Goal: Information Seeking & Learning: Learn about a topic

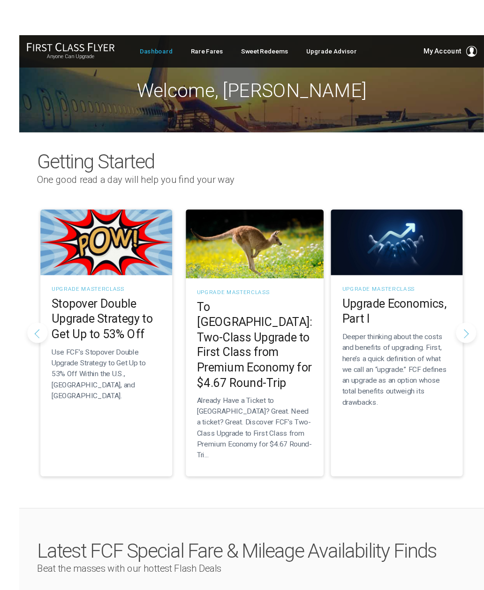
scroll to position [15, 0]
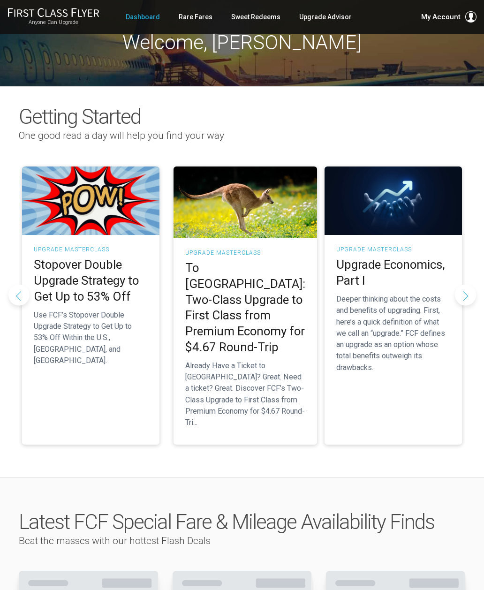
click at [246, 301] on h2 "To Australia: Two-Class Upgrade to First Class from Premium Economy for $4.67 R…" at bounding box center [245, 307] width 120 height 95
click at [248, 293] on h2 "To Australia: Two-Class Upgrade to First Class from Premium Economy for $4.67 R…" at bounding box center [246, 307] width 120 height 95
click at [255, 303] on h2 "To Australia: Two-Class Upgrade to First Class from Premium Economy for $4.67 R…" at bounding box center [246, 307] width 120 height 95
click at [267, 270] on h2 "To Australia: Two-Class Upgrade to First Class from Premium Economy for $4.67 R…" at bounding box center [246, 307] width 120 height 95
click at [265, 295] on h2 "To Australia: Two-Class Upgrade to First Class from Premium Economy for $4.67 R…" at bounding box center [246, 307] width 120 height 95
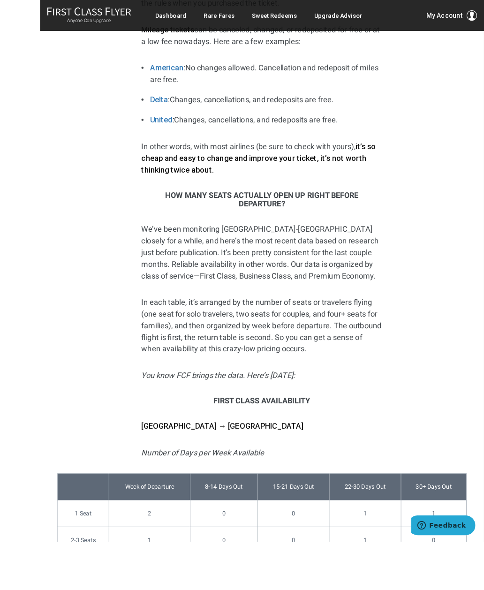
scroll to position [3768, 0]
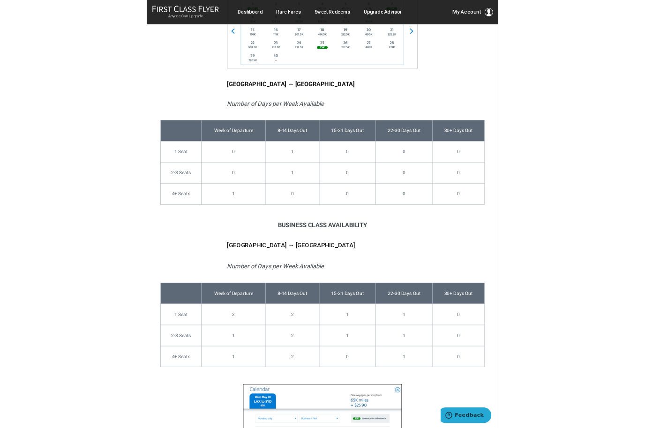
scroll to position [4545, 0]
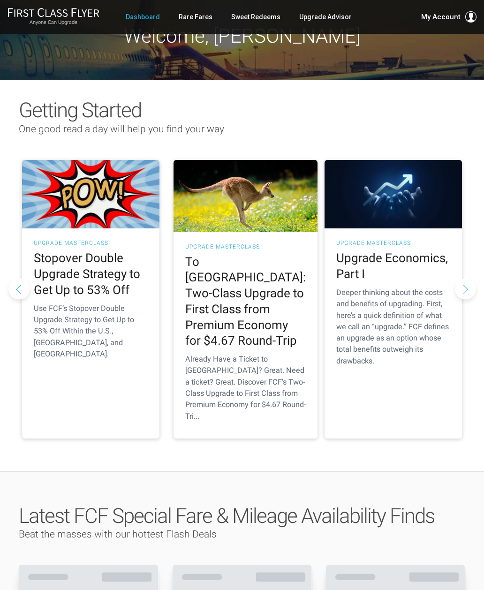
scroll to position [21, 0]
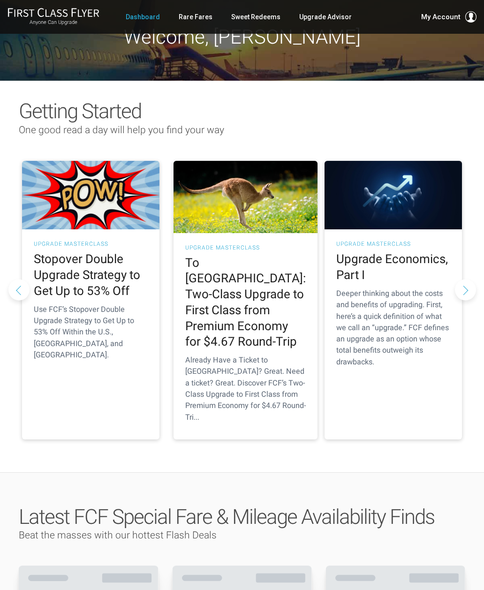
click at [467, 279] on button "Next slide" at bounding box center [465, 289] width 21 height 21
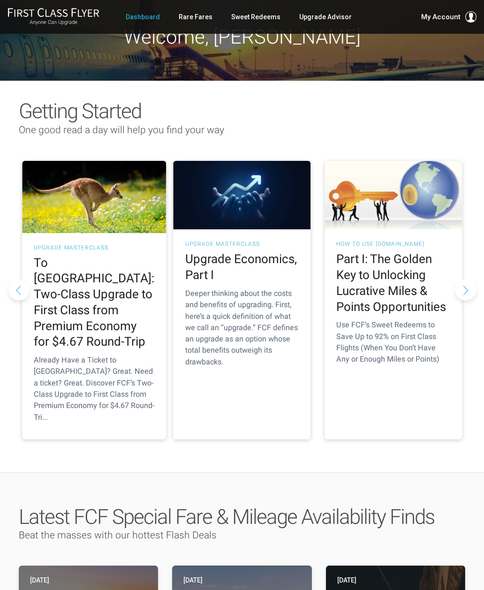
click at [406, 322] on p "Use FCF’s Sweet Redeems to Save Up to 92% on First Class Flights (When You Don’…" at bounding box center [393, 341] width 114 height 45
click at [407, 272] on h2 "Part I: The Golden Key to Unlocking Lucrative Miles & Points Opportunities" at bounding box center [393, 282] width 114 height 63
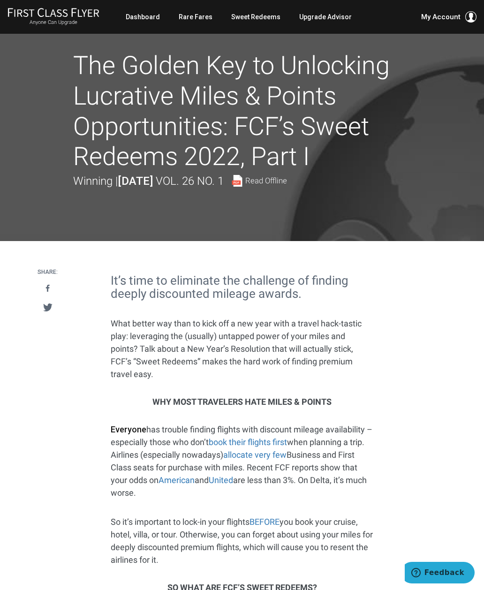
click at [261, 18] on link "Sweet Redeems" at bounding box center [255, 16] width 49 height 17
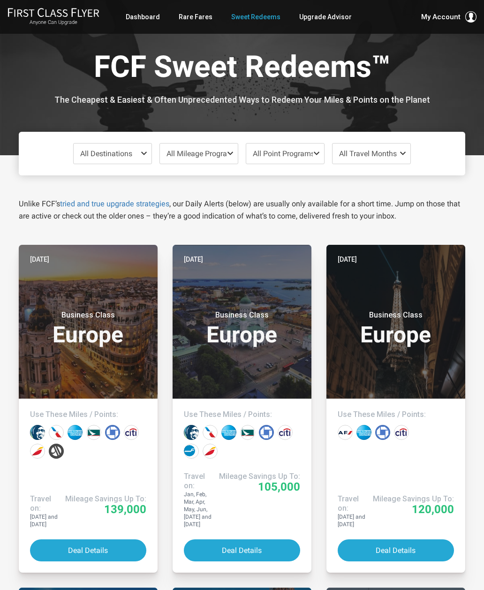
click at [406, 153] on span at bounding box center [404, 154] width 11 height 8
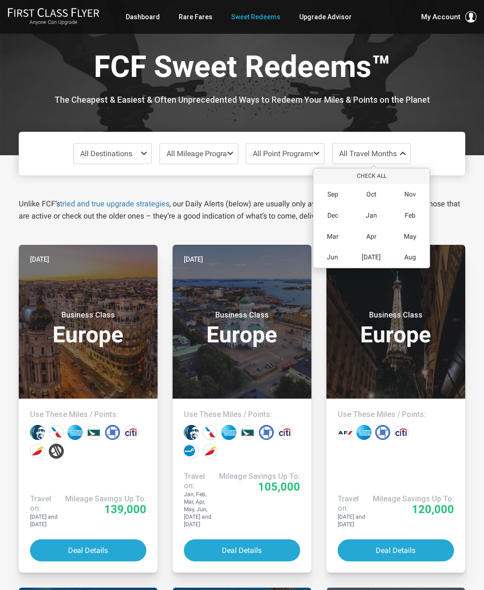
click at [376, 195] on span "Oct" at bounding box center [371, 194] width 10 height 8
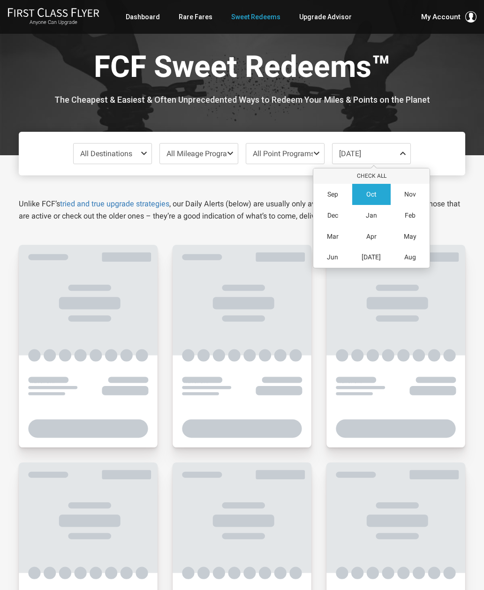
click at [410, 193] on span "Nov" at bounding box center [410, 194] width 12 height 8
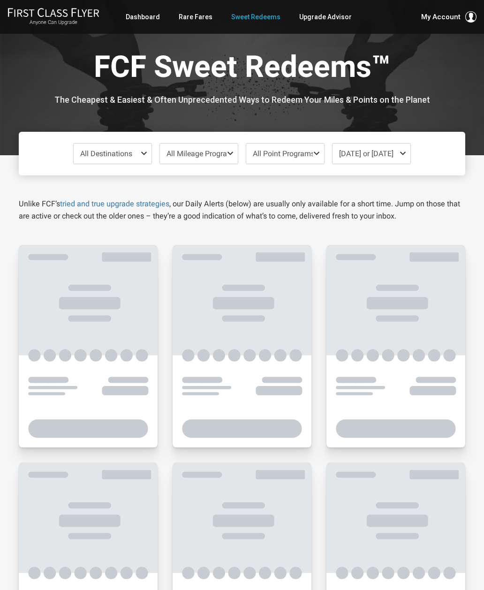
click at [454, 149] on div "All Destinations Uncheck All Africa only Asia only Caribbean only Europe only H…" at bounding box center [242, 154] width 446 height 44
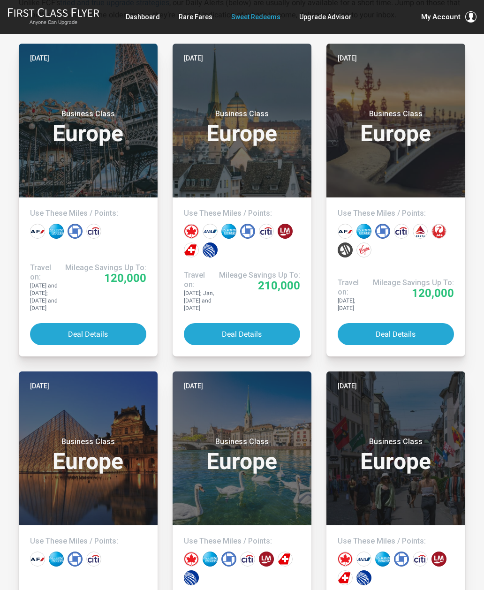
scroll to position [211, 0]
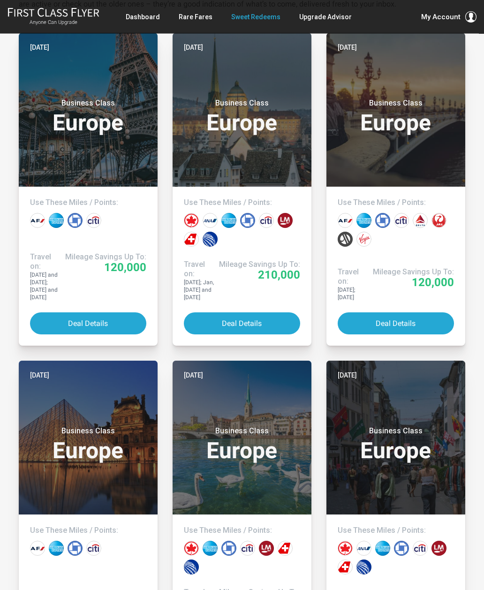
click at [248, 313] on button "Deal Details" at bounding box center [242, 324] width 116 height 22
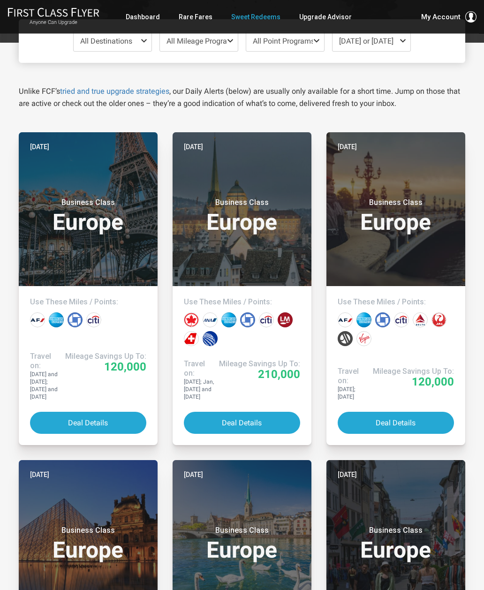
scroll to position [113, 0]
click at [263, 412] on button "Deal Details" at bounding box center [242, 423] width 116 height 22
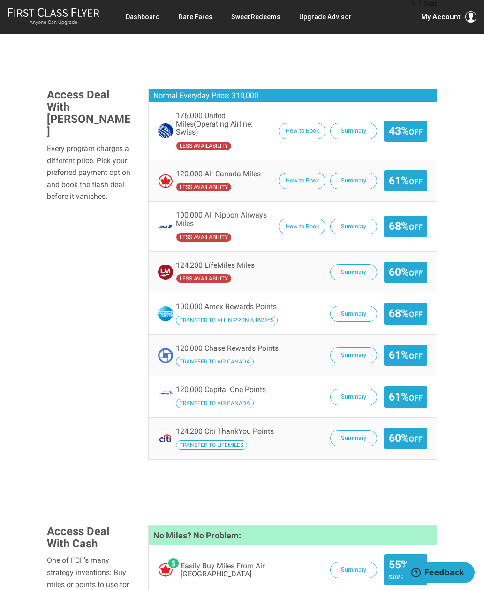
scroll to position [628, 0]
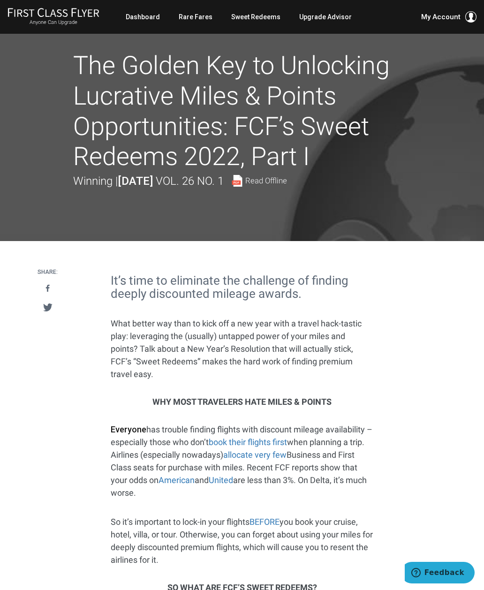
click at [198, 20] on link "Rare Fares" at bounding box center [196, 16] width 34 height 17
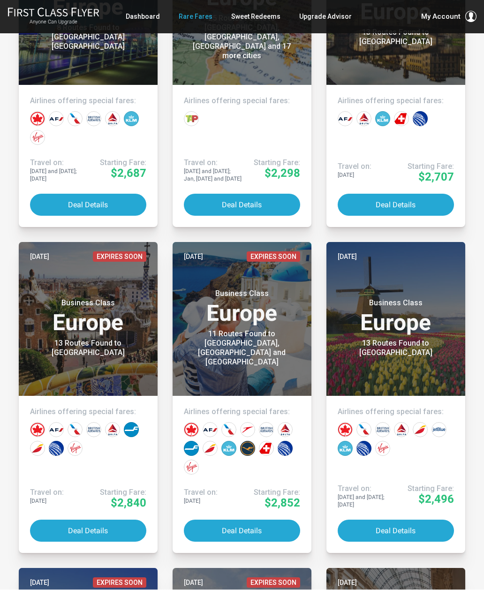
scroll to position [3680, 0]
click at [404, 526] on button "Deal Details" at bounding box center [396, 530] width 116 height 22
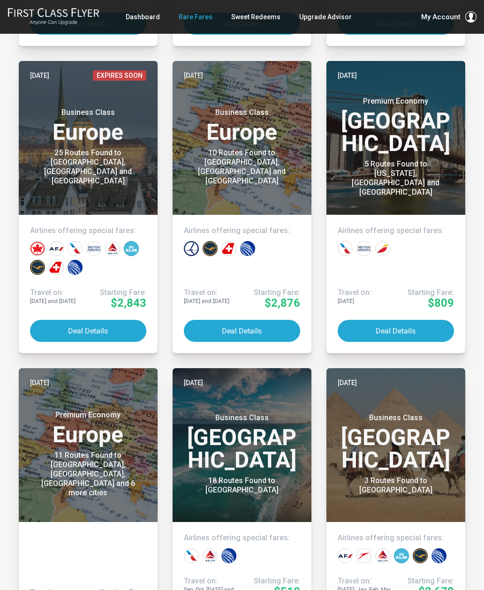
scroll to position [2329, 0]
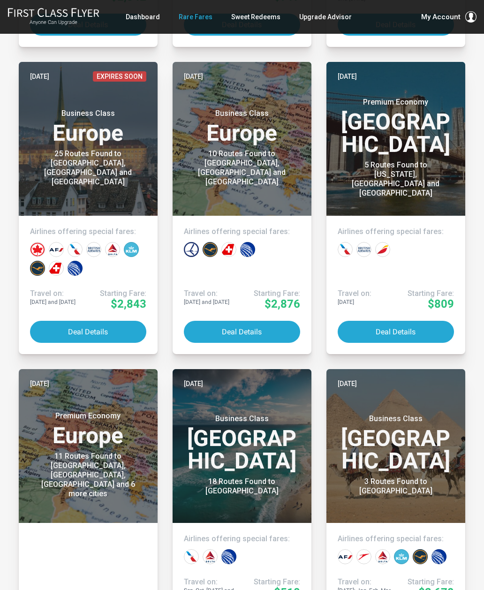
click at [92, 331] on button "Deal Details" at bounding box center [88, 332] width 116 height 22
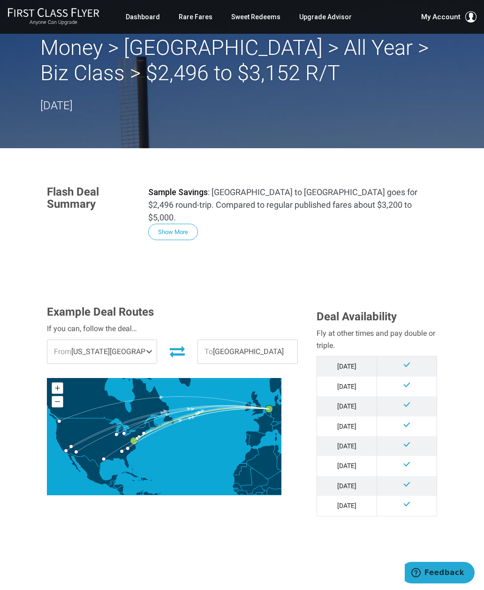
scroll to position [16, 0]
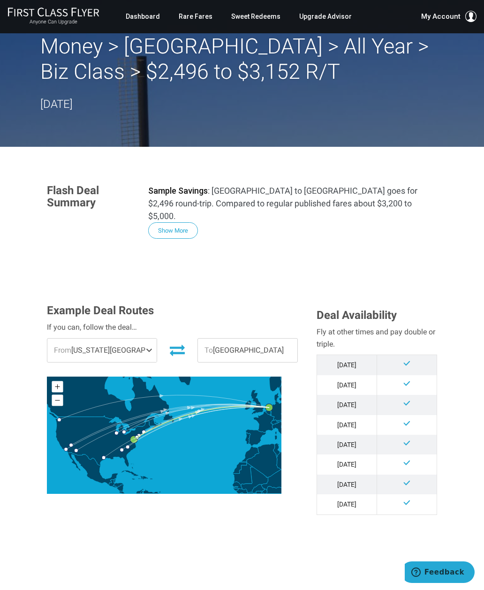
click at [179, 223] on button "Show More" at bounding box center [173, 231] width 50 height 16
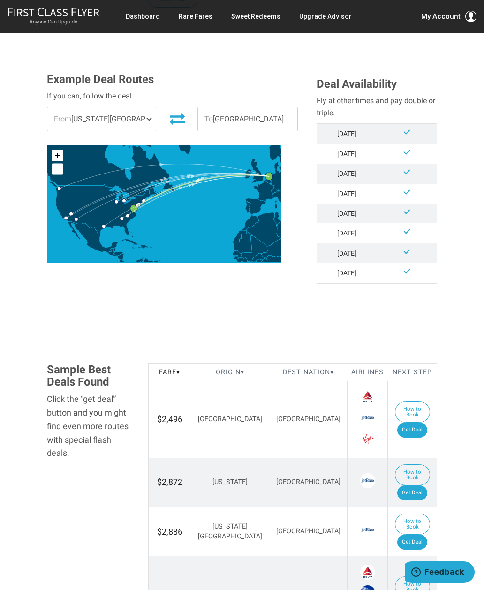
scroll to position [1065, 0]
click at [405, 401] on button "How to Book" at bounding box center [412, 411] width 35 height 21
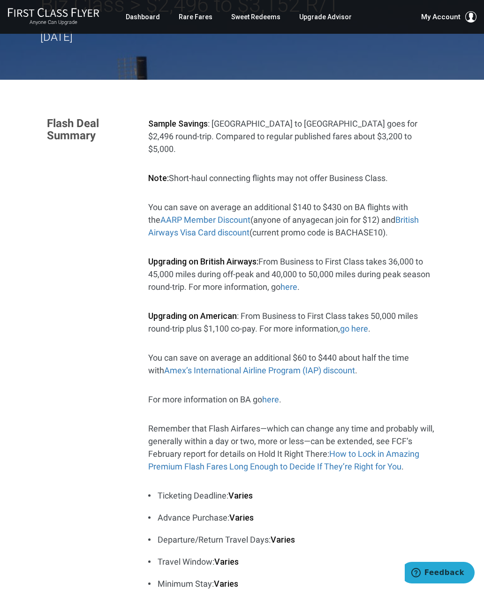
scroll to position [96, 0]
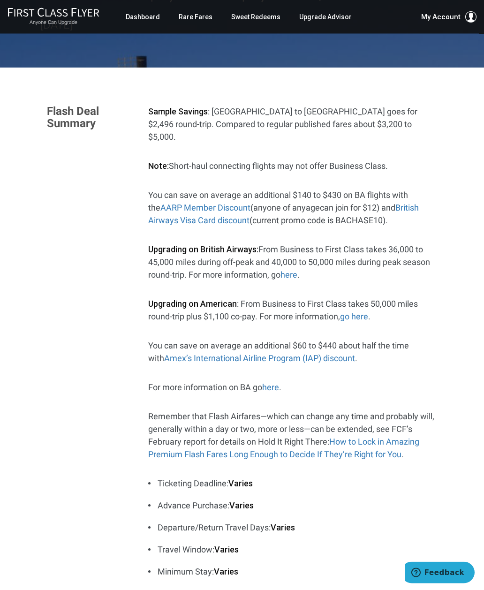
click at [389, 437] on link "How to Lock in Amazing Premium Flash Fares Long Enough to Decide If They’re Rig…" at bounding box center [283, 448] width 271 height 23
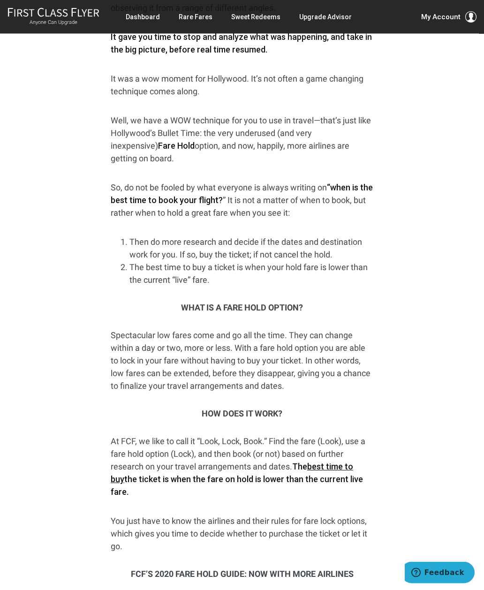
scroll to position [376, 0]
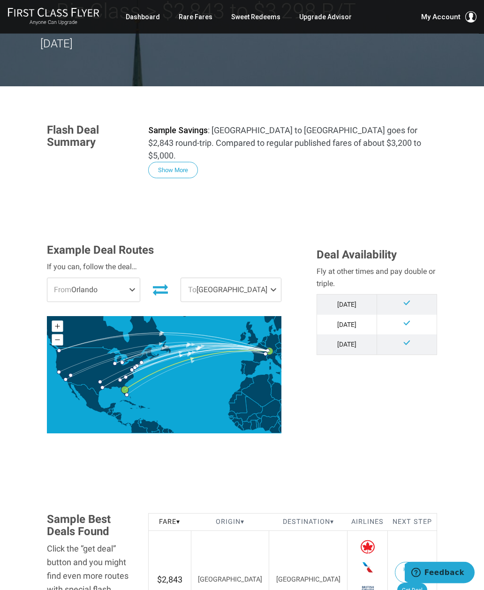
scroll to position [79, 0]
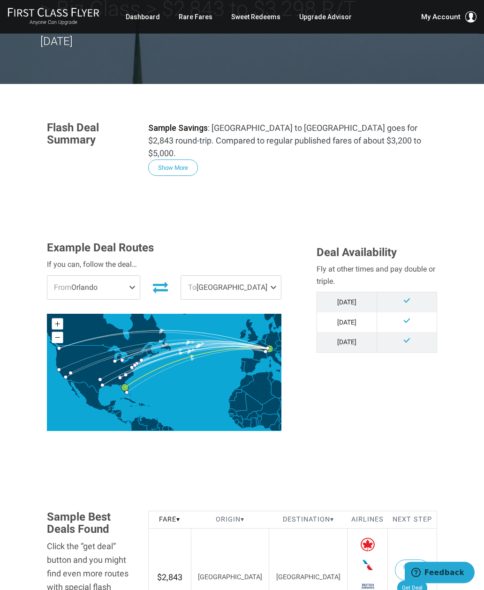
click at [132, 278] on span at bounding box center [133, 287] width 11 height 23
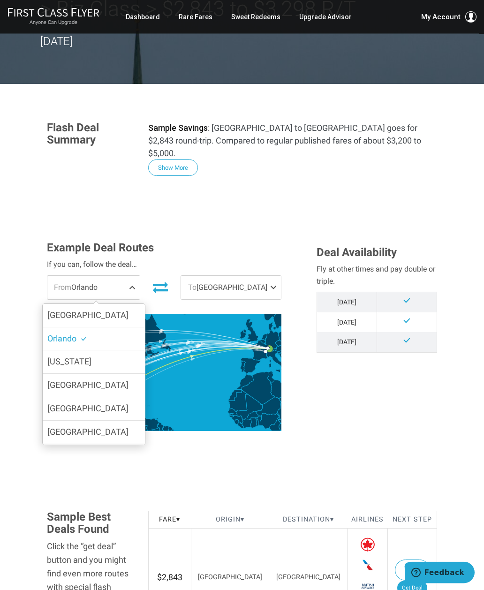
scroll to position [80, 0]
click at [99, 397] on label "Boston" at bounding box center [94, 408] width 102 height 23
click at [0, 0] on input "Boston" at bounding box center [0, 0] width 0 height 0
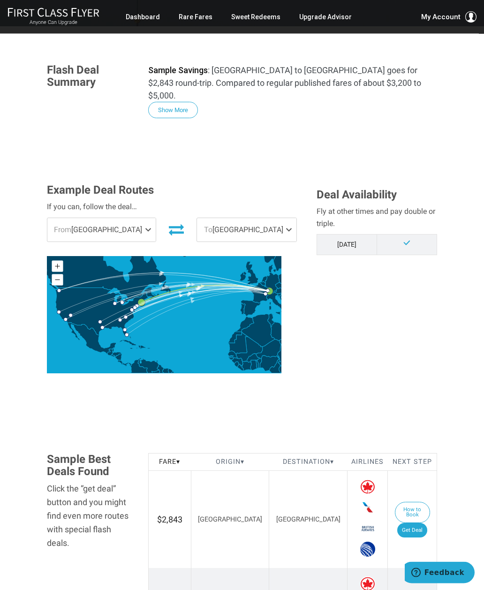
scroll to position [135, 0]
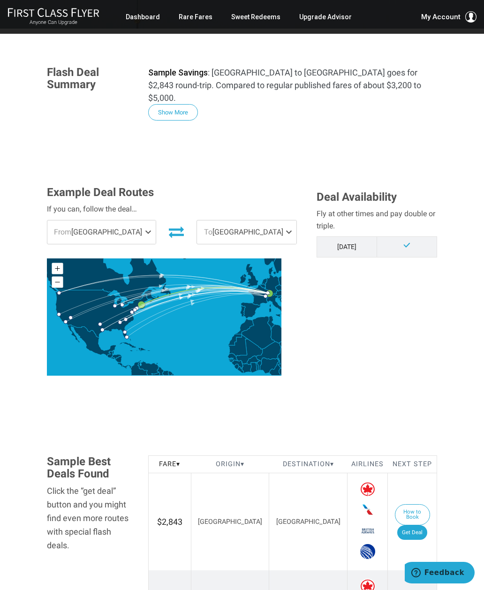
click at [285, 225] on span at bounding box center [290, 231] width 11 height 23
click at [268, 223] on span "To Zurich" at bounding box center [246, 231] width 99 height 23
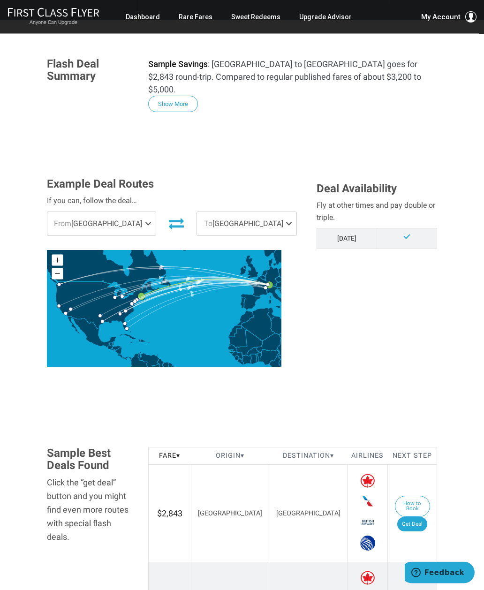
scroll to position [146, 0]
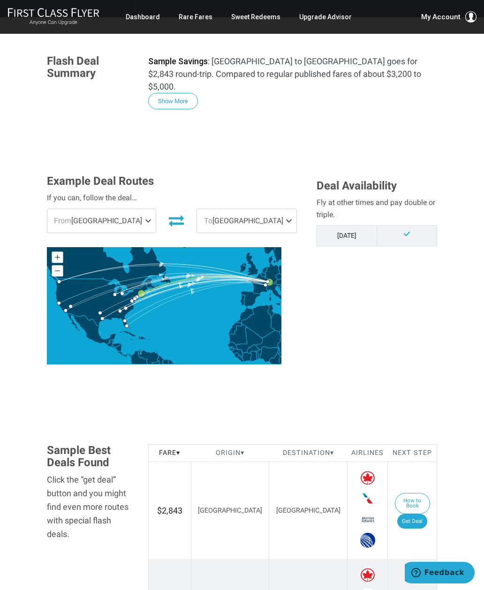
click at [375, 225] on td "Jan '26" at bounding box center [346, 235] width 60 height 20
click at [358, 225] on td "Jan '26" at bounding box center [346, 235] width 60 height 20
click at [167, 93] on button "Show More" at bounding box center [173, 101] width 50 height 16
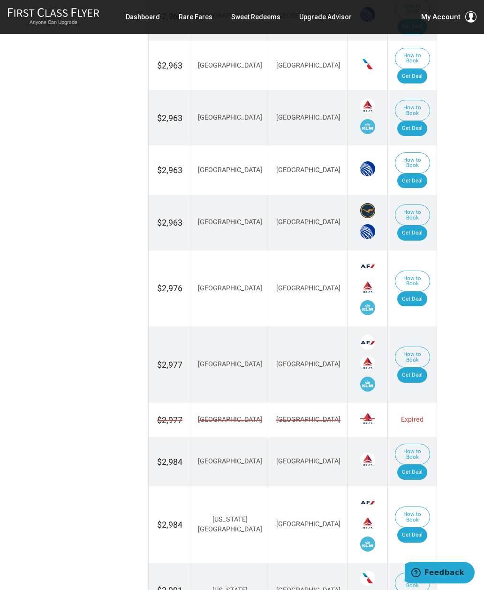
scroll to position [1880, 0]
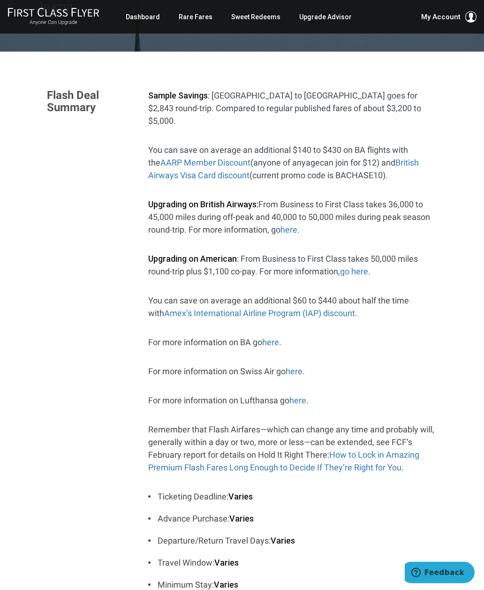
scroll to position [105, 0]
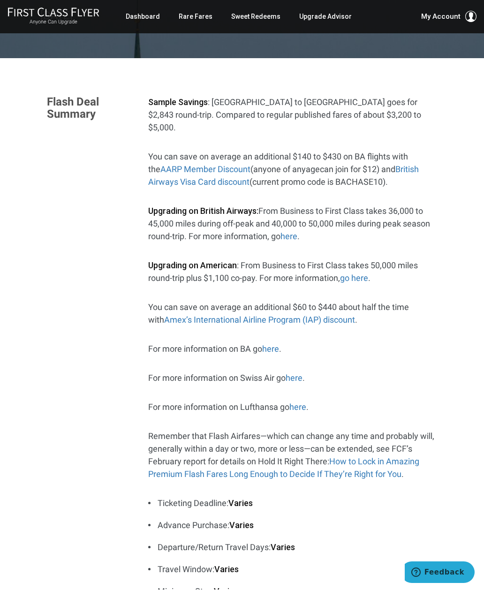
click at [293, 232] on link "here" at bounding box center [288, 237] width 17 height 10
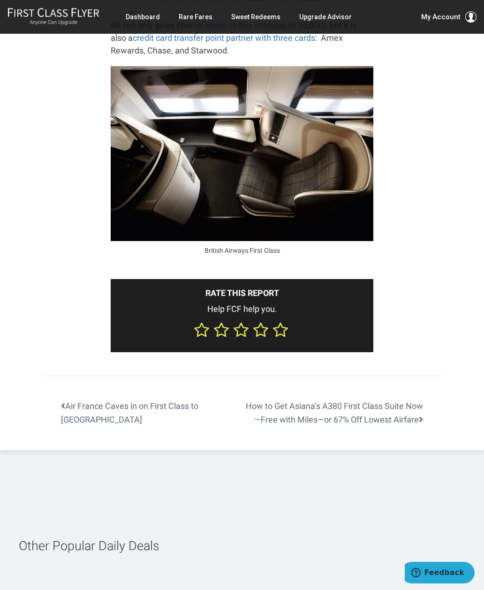
scroll to position [1897, 0]
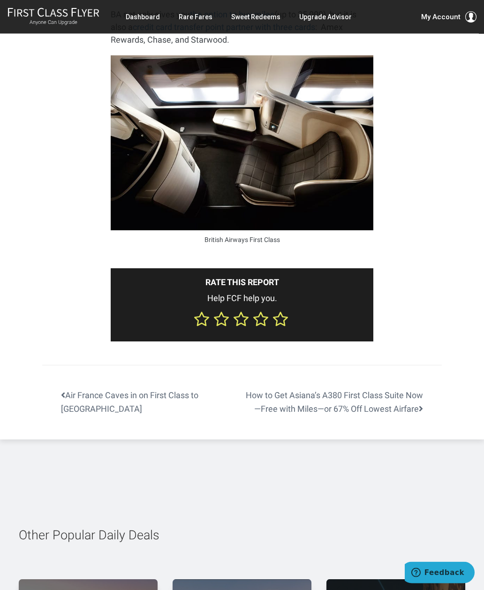
click at [419, 389] on link "How to Get Asiana’s A380 First Class Suite Now—Free with Miles—or 67% Off Lowes…" at bounding box center [342, 402] width 200 height 27
click at [75, 365] on footer "Air France Caves in on First Class to Paris How to Get Asiana’s A380 First Clas…" at bounding box center [241, 390] width 399 height 51
click at [105, 389] on link "Air France Caves in on First Class to Paris" at bounding box center [142, 402] width 200 height 27
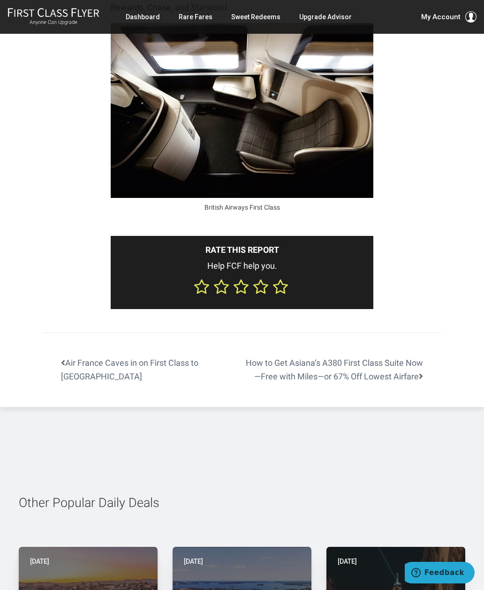
click at [75, 356] on link "Air France Caves in on First Class to Paris" at bounding box center [142, 369] width 200 height 27
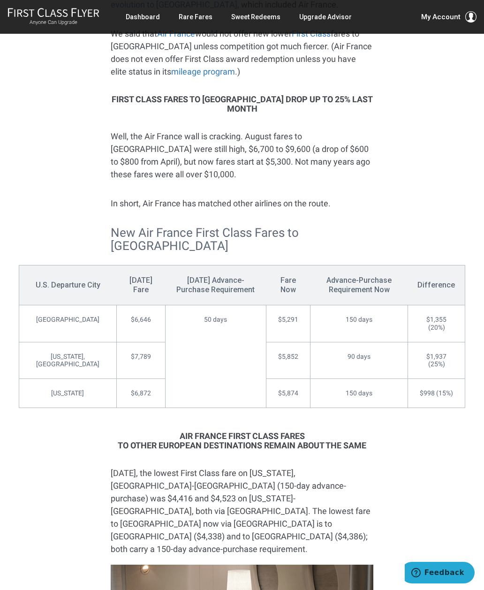
scroll to position [267, 0]
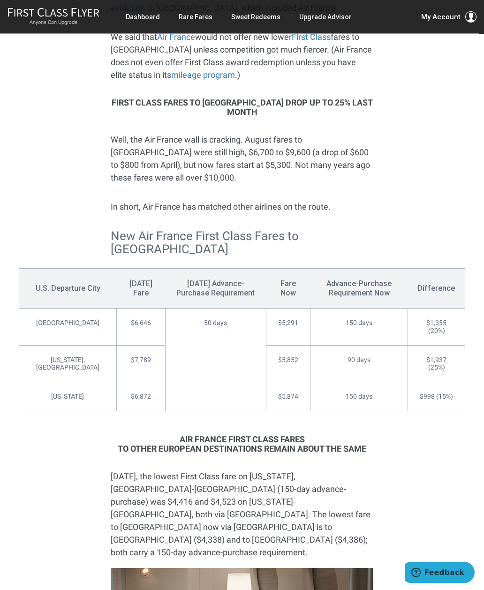
click at [323, 15] on link "Upgrade Advisor" at bounding box center [325, 16] width 53 height 17
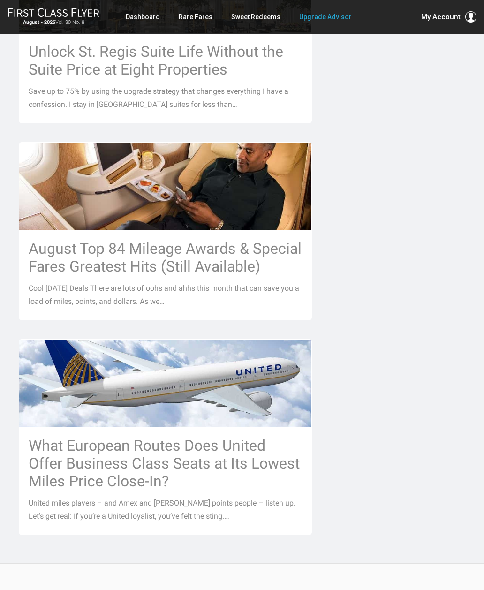
scroll to position [812, 0]
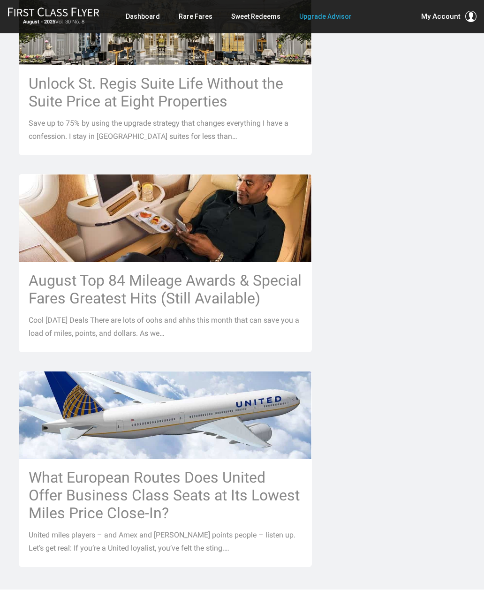
click at [218, 272] on h3 "August Top 84 Mileage Awards & Special Fares Greatest Hits (Still Available)" at bounding box center [165, 290] width 273 height 36
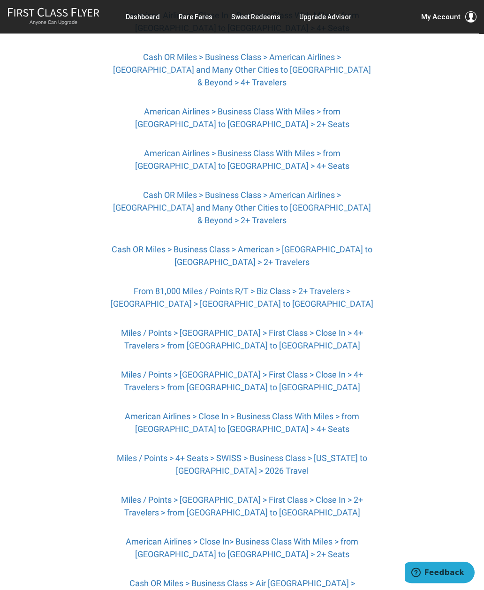
scroll to position [362, 0]
click at [258, 289] on link "From 81,000 Miles / Points R/T > Biz Class > 2+ Travelers > Iberia > Boston to …" at bounding box center [242, 297] width 263 height 23
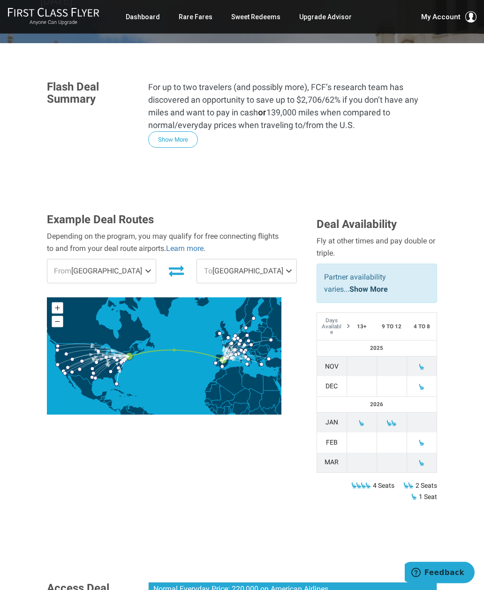
scroll to position [171, 0]
click at [349, 285] on link "Show More" at bounding box center [368, 289] width 38 height 9
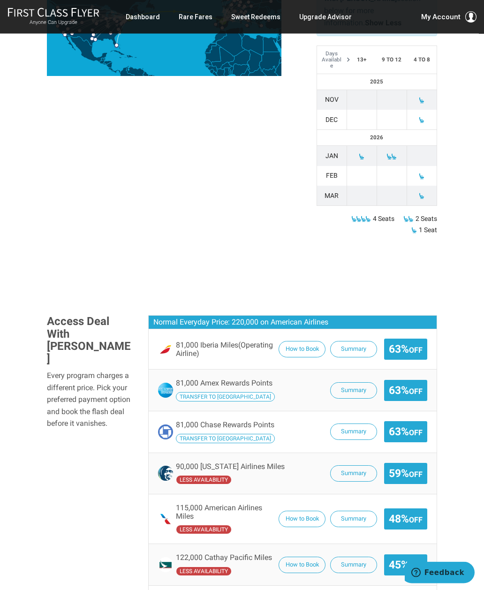
scroll to position [510, 0]
click at [293, 341] on button "How to Book" at bounding box center [301, 349] width 47 height 16
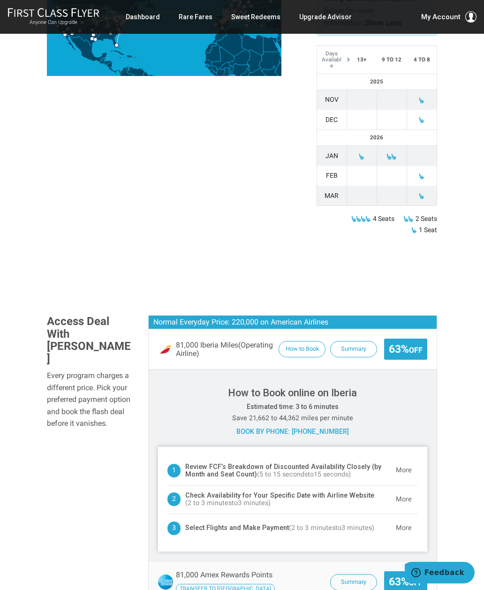
click at [301, 456] on header "Review FCF’s Breakdown of Discounted Availability Closely (by Month and Seat Co…" at bounding box center [292, 470] width 251 height 28
click at [405, 461] on button "More" at bounding box center [404, 470] width 28 height 19
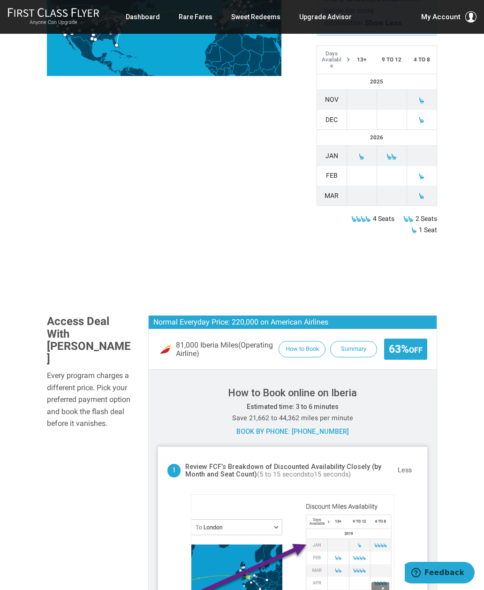
scroll to position [851, 0]
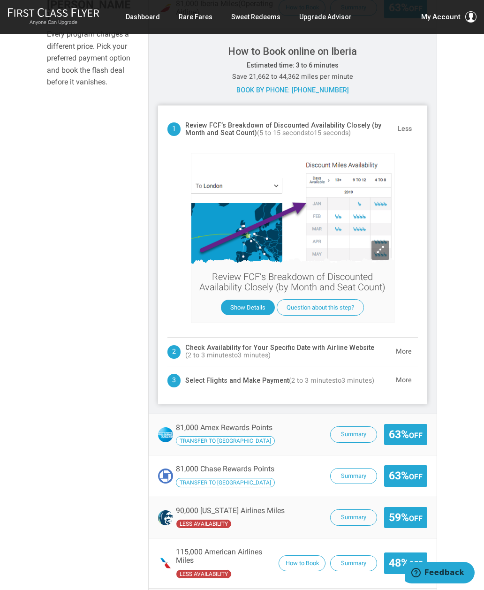
click at [404, 342] on button "More" at bounding box center [404, 351] width 28 height 19
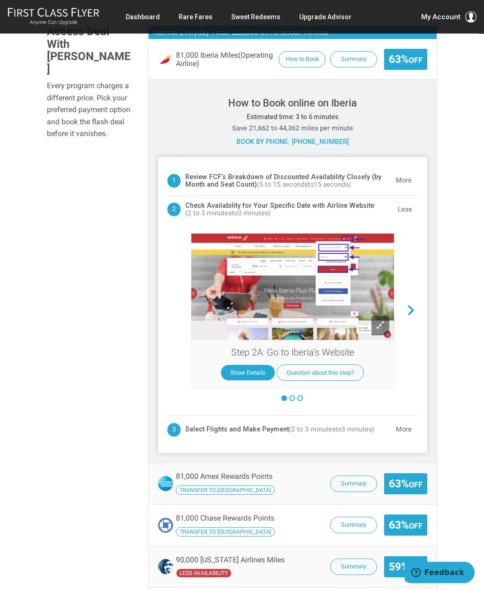
scroll to position [794, 0]
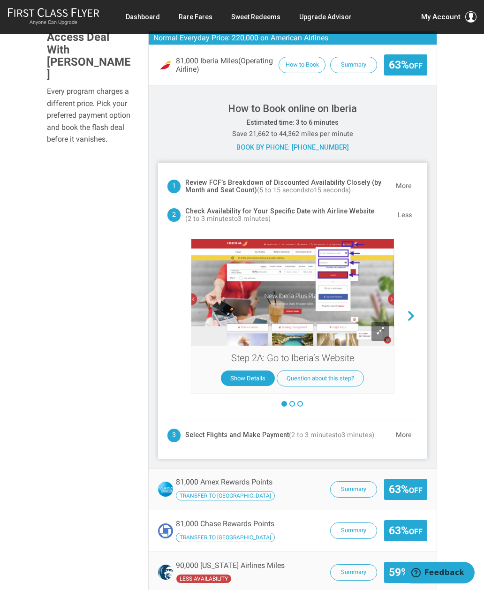
click at [409, 426] on button "More" at bounding box center [404, 435] width 28 height 19
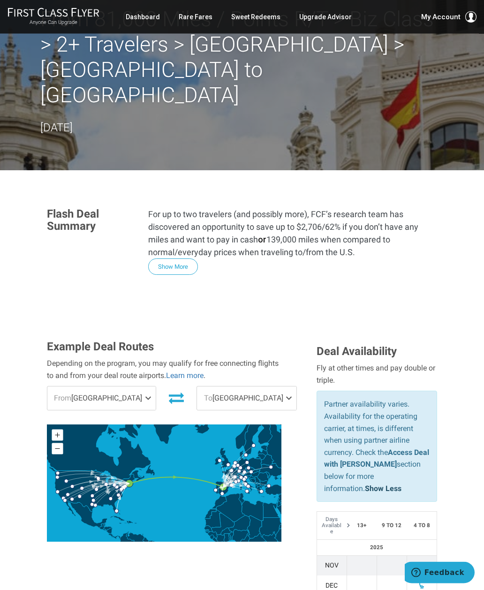
scroll to position [0, 0]
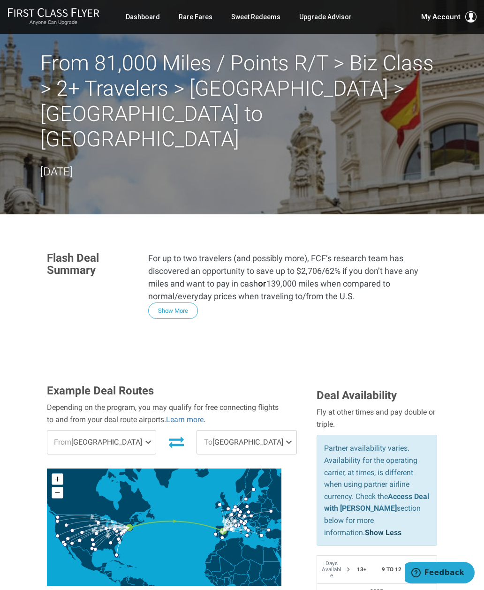
click at [148, 20] on link "Dashboard" at bounding box center [143, 16] width 34 height 17
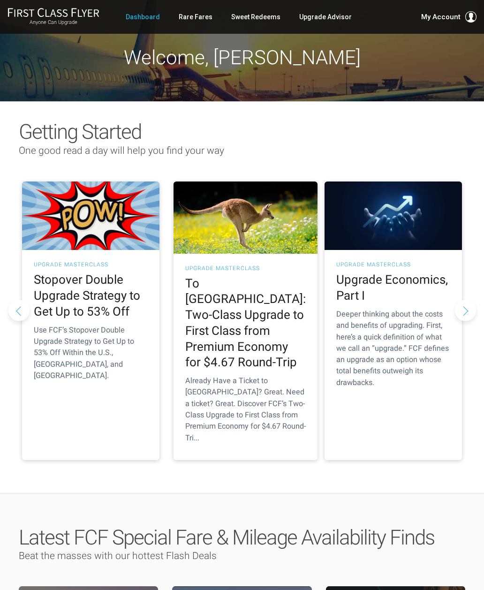
click at [104, 282] on h2 "Stopover Double Upgrade Strategy to Get Up to 53% Off" at bounding box center [91, 295] width 114 height 47
click at [98, 300] on h2 "Stopover Double Upgrade Strategy to Get Up to 53% Off" at bounding box center [91, 295] width 114 height 47
click at [466, 300] on button "Next slide" at bounding box center [465, 310] width 21 height 21
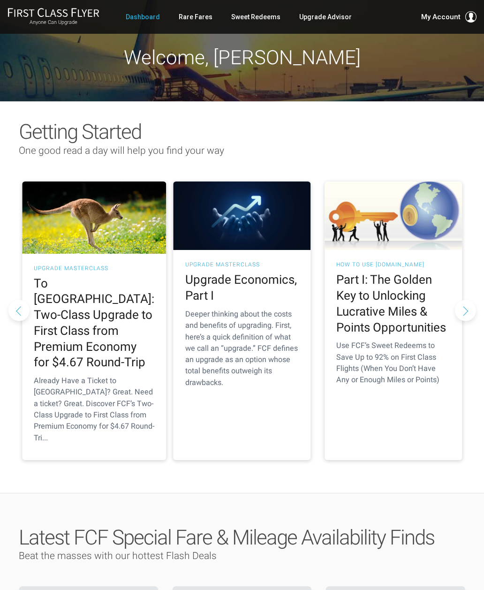
click at [467, 300] on button "Next slide" at bounding box center [465, 310] width 21 height 21
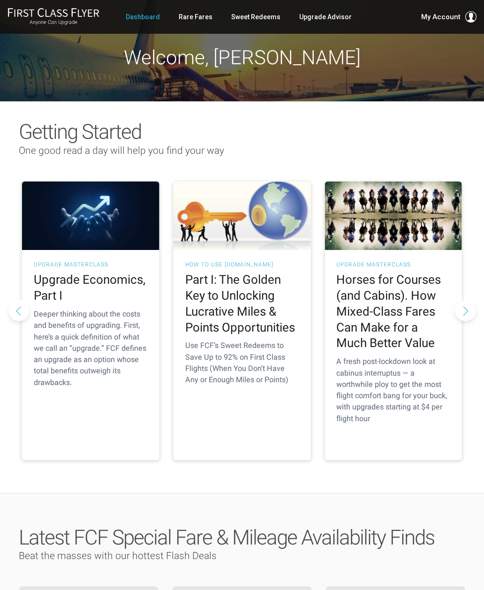
click at [462, 300] on button "Next slide" at bounding box center [465, 310] width 21 height 21
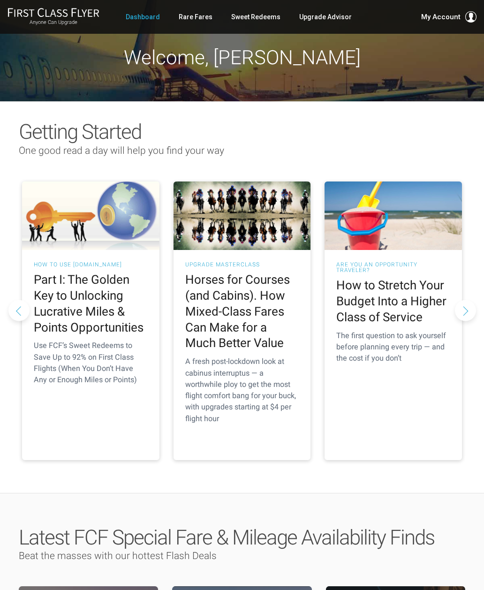
click at [464, 300] on button "Next slide" at bounding box center [465, 310] width 21 height 21
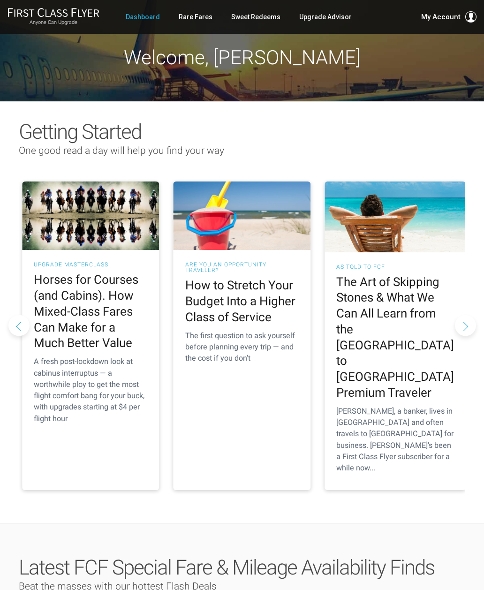
click at [468, 315] on button "Next slide" at bounding box center [465, 325] width 21 height 21
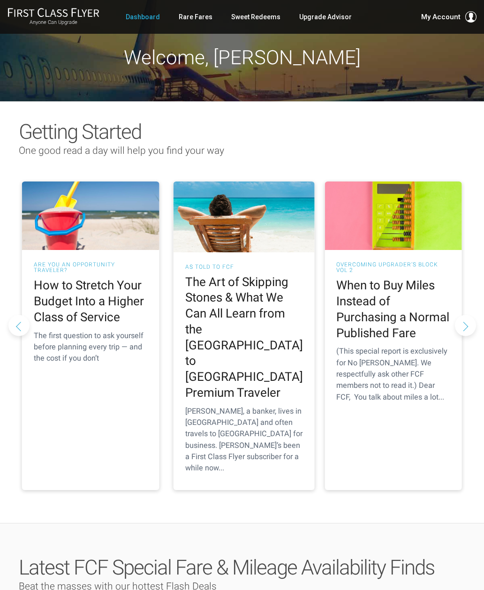
click at [464, 315] on button "Next slide" at bounding box center [465, 325] width 21 height 21
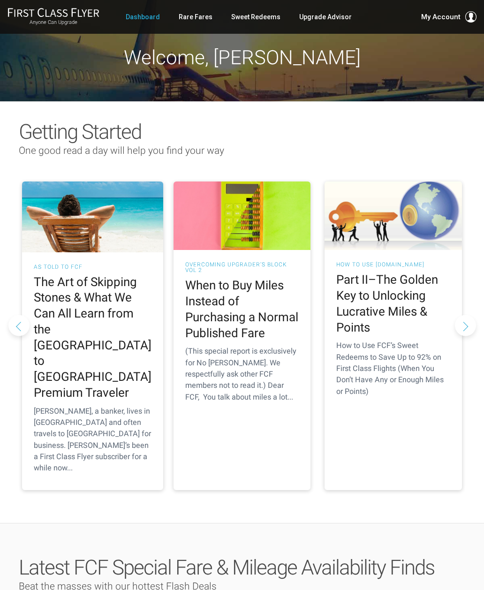
click at [466, 315] on button "Next slide" at bounding box center [465, 325] width 21 height 21
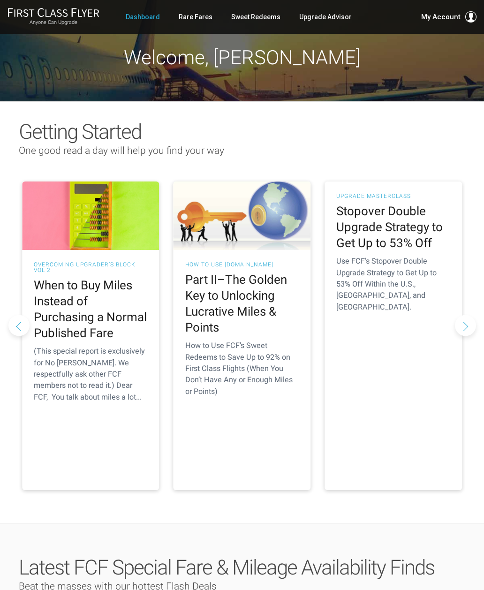
click at [463, 315] on button "Next slide" at bounding box center [465, 325] width 21 height 21
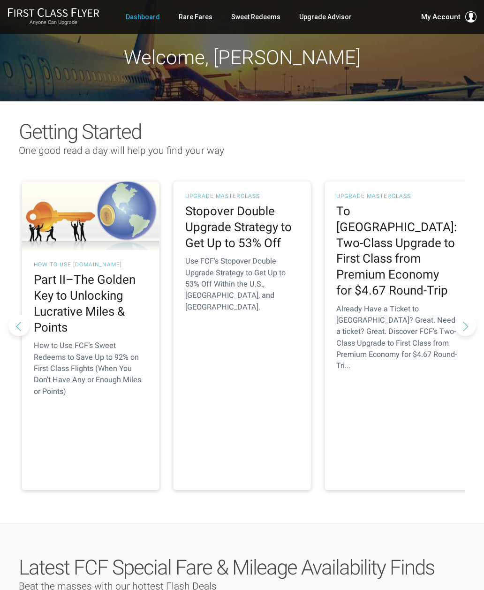
click at [87, 298] on h2 "Part II–The Golden Key to Unlocking Lucrative Miles & Points" at bounding box center [91, 303] width 114 height 63
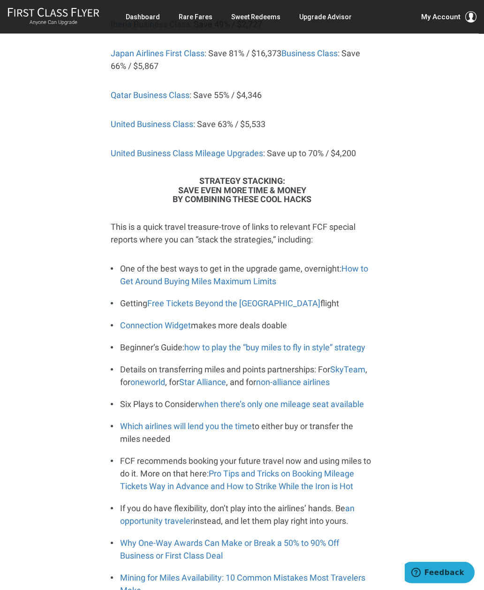
scroll to position [2675, 0]
click at [143, 377] on link "oneworld" at bounding box center [147, 382] width 35 height 10
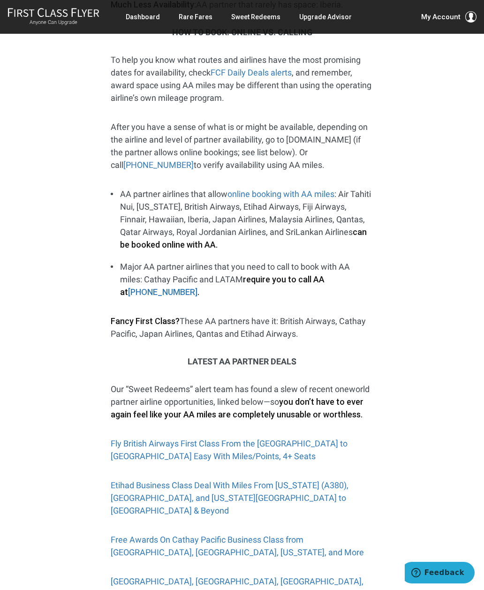
scroll to position [2096, 0]
